Goal: Task Accomplishment & Management: Manage account settings

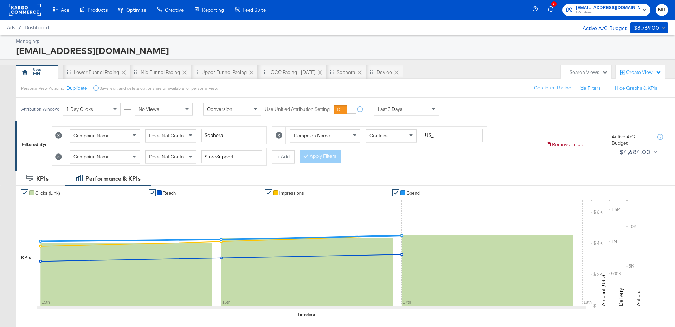
click at [621, 13] on span "L'Occitane" at bounding box center [608, 13] width 64 height 6
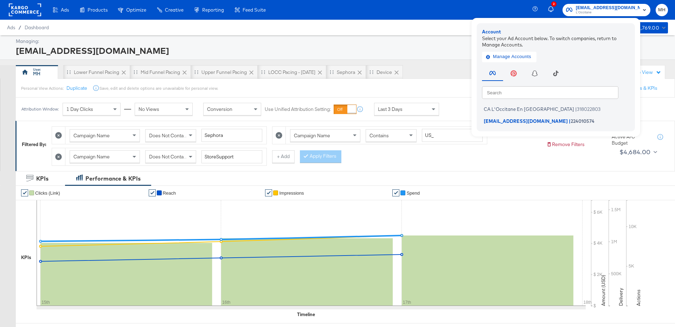
click at [25, 10] on rect at bounding box center [25, 10] width 32 height 13
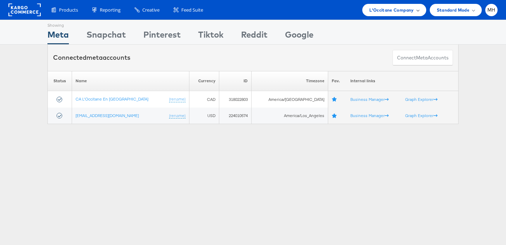
click at [410, 11] on span "L'Occitane Company" at bounding box center [392, 9] width 44 height 7
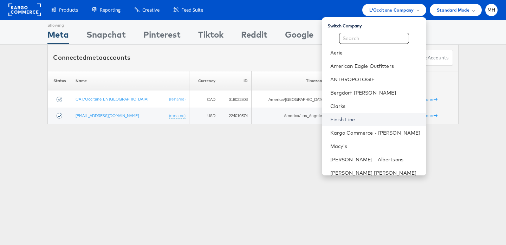
click at [372, 121] on link "Finish Line" at bounding box center [376, 119] width 90 height 7
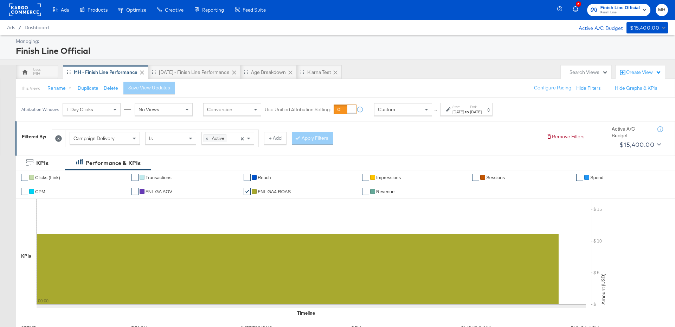
click at [482, 113] on div "Aug 17th 2025" at bounding box center [476, 112] width 12 height 6
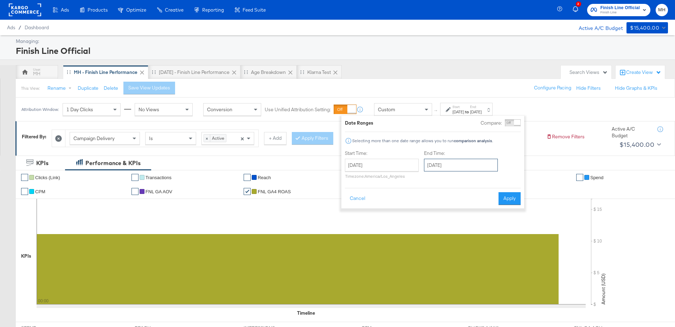
click at [442, 169] on input "August 17th 2025" at bounding box center [461, 165] width 74 height 13
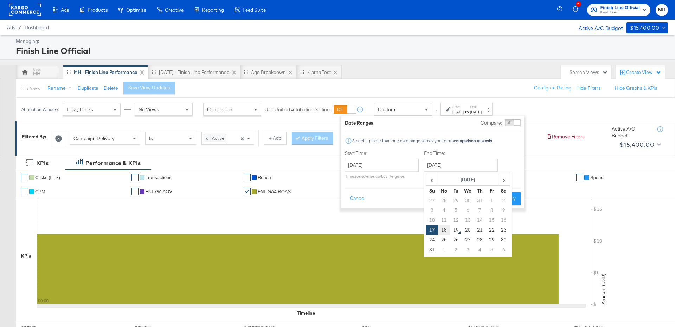
click at [445, 230] on td "18" at bounding box center [444, 230] width 12 height 10
type input "August 18th 2025"
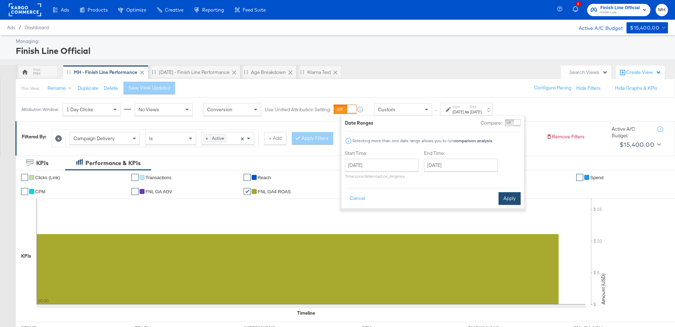
click at [507, 200] on button "Apply" at bounding box center [510, 198] width 22 height 13
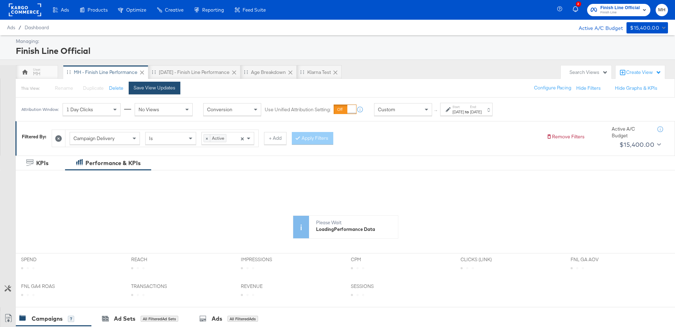
click at [153, 87] on div "Save View Updates" at bounding box center [155, 87] width 42 height 7
